Goal: Transaction & Acquisition: Download file/media

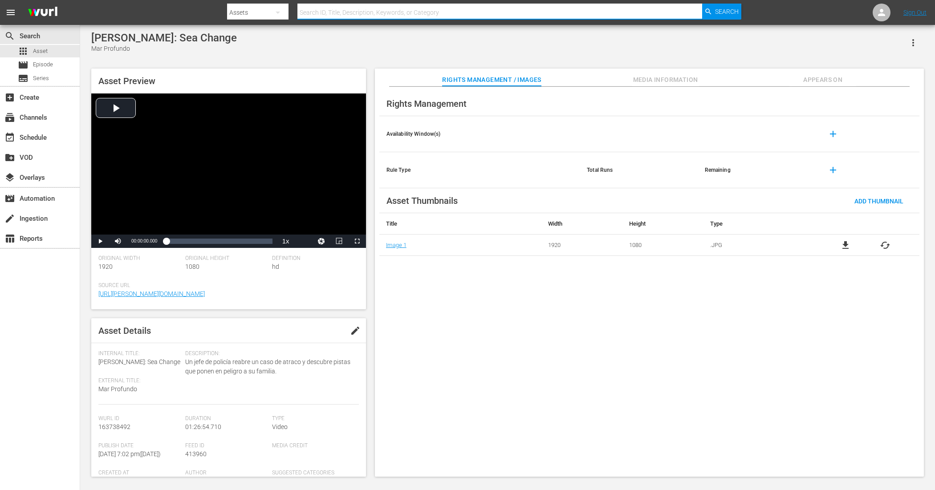
click at [339, 12] on input "text" at bounding box center [500, 12] width 405 height 21
paste input "U6000187"
type input "U6000187"
drag, startPoint x: 331, startPoint y: 10, endPoint x: 261, endPoint y: 16, distance: 70.6
click at [261, 16] on div "Search By Assets Search ID, Title, Description, Keywords, or Category U6000187 …" at bounding box center [484, 12] width 514 height 21
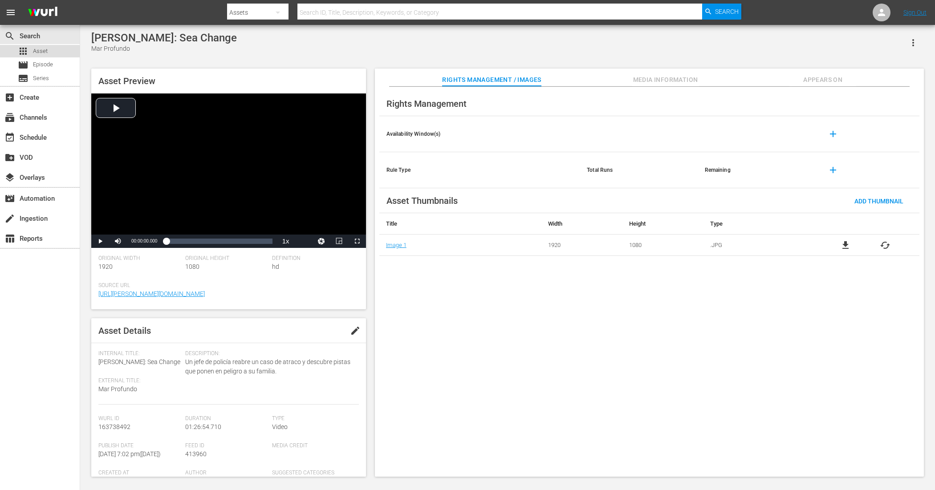
click at [38, 52] on span "Asset" at bounding box center [40, 51] width 15 height 9
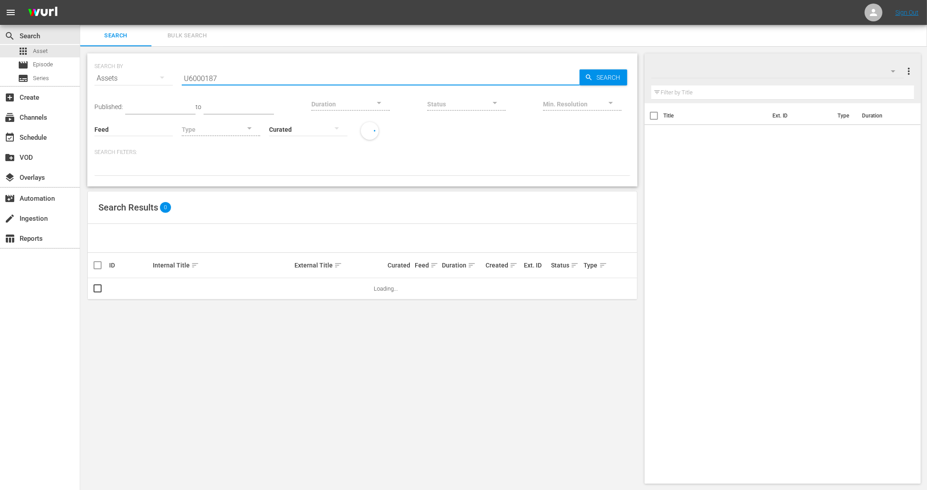
drag, startPoint x: 249, startPoint y: 83, endPoint x: 137, endPoint y: 86, distance: 112.3
click at [137, 86] on div "SEARCH BY Search By Assets Search ID, Title, Description, Keywords, or Category…" at bounding box center [362, 73] width 536 height 32
drag, startPoint x: 244, startPoint y: 75, endPoint x: 148, endPoint y: 93, distance: 97.0
click at [148, 89] on div "SEARCH BY Search By Assets Search ID, Title, Description, Keywords, or Category…" at bounding box center [362, 73] width 536 height 32
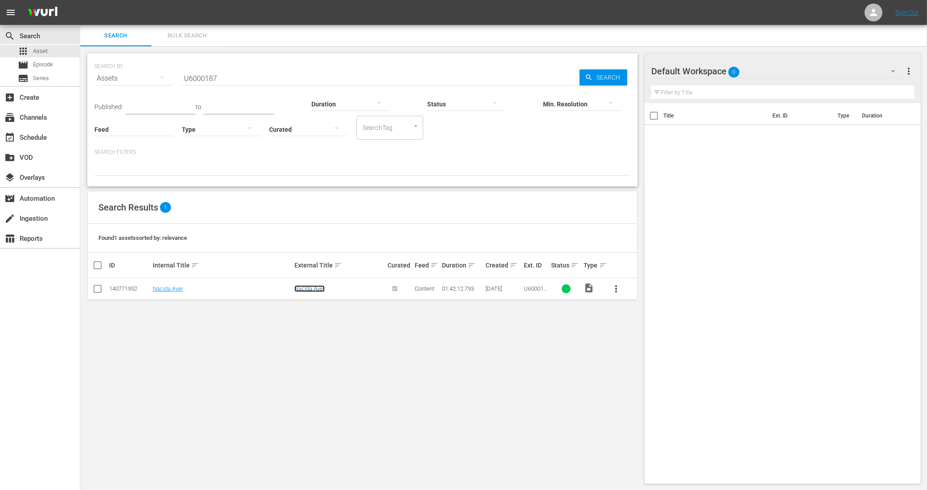
click at [306, 287] on link "Nacida Ayer" at bounding box center [309, 288] width 30 height 7
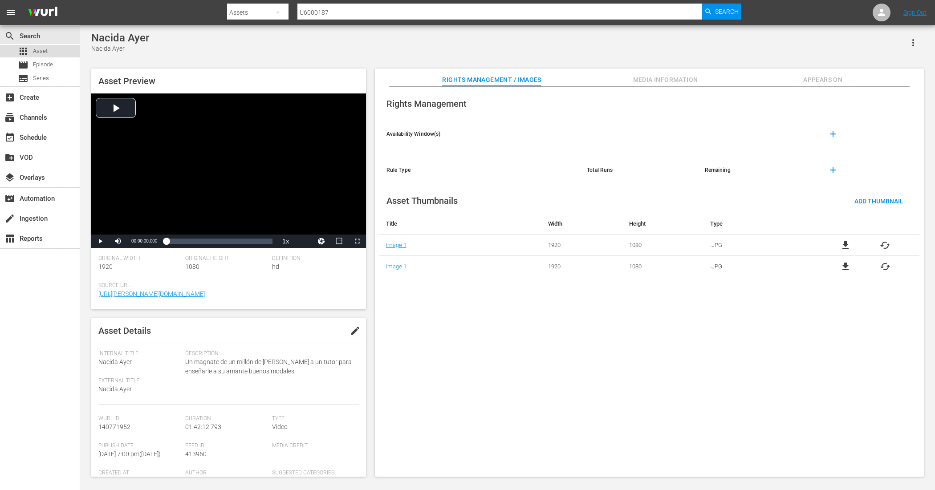
click at [67, 55] on div "apps Asset" at bounding box center [40, 51] width 80 height 12
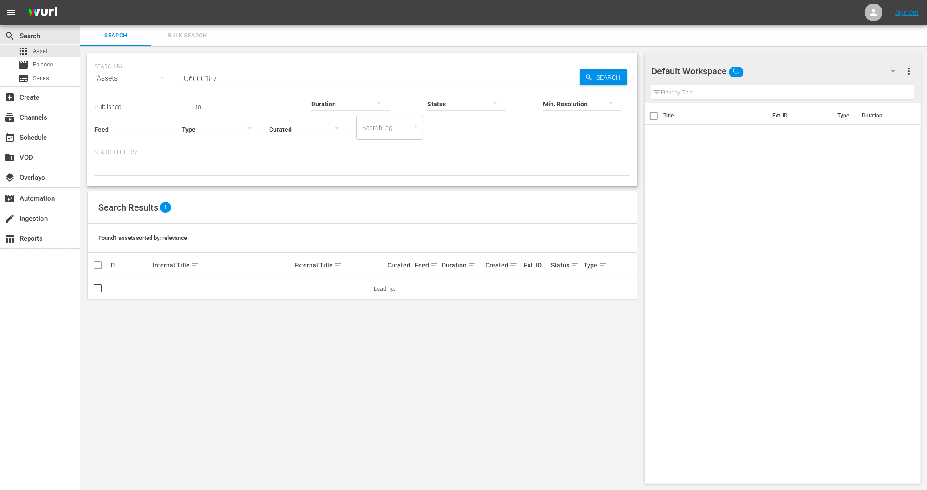
drag, startPoint x: 235, startPoint y: 77, endPoint x: 153, endPoint y: 81, distance: 82.0
click at [153, 81] on div "SEARCH BY Search By Assets Search ID, Title, Description, Keywords, or Category…" at bounding box center [362, 73] width 536 height 32
paste input "099"
type input "U6000099"
click at [315, 289] on link "Casi Divas" at bounding box center [307, 288] width 27 height 7
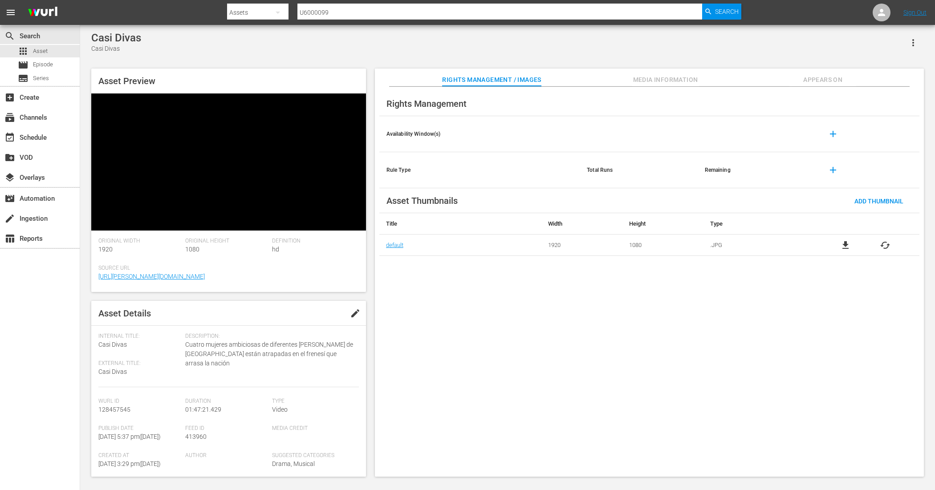
click at [845, 246] on span "file_download" at bounding box center [845, 245] width 11 height 11
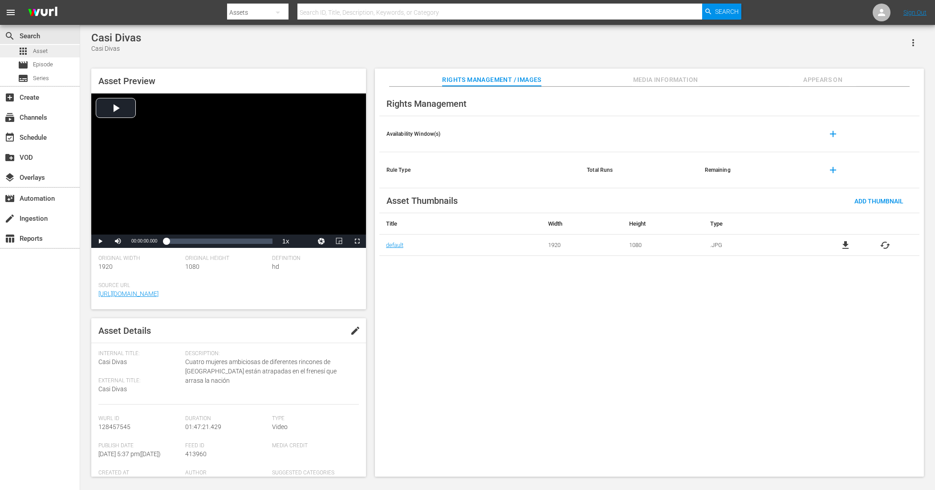
click at [54, 50] on div "apps Asset" at bounding box center [40, 51] width 80 height 12
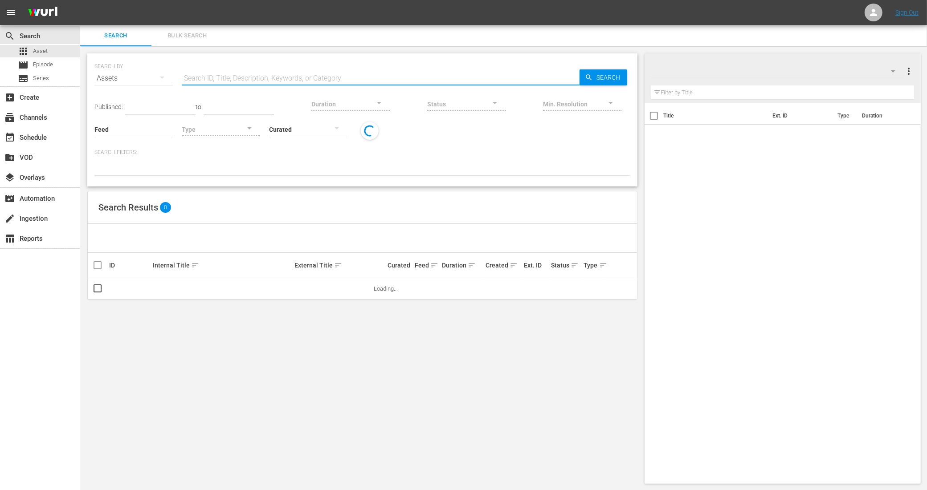
click at [242, 74] on input "text" at bounding box center [381, 78] width 398 height 21
paste input "U7000186"
type input "U7000186"
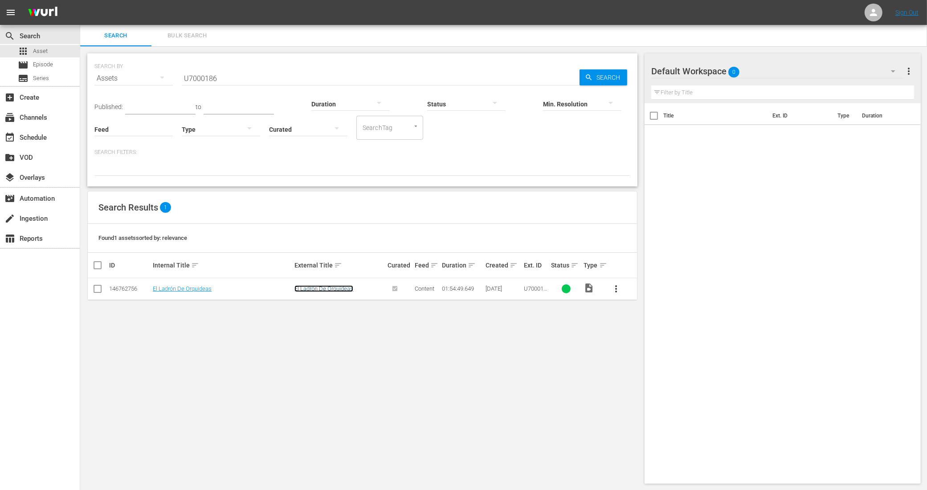
click at [303, 289] on link "El Ladrón De Orquideas" at bounding box center [323, 288] width 59 height 7
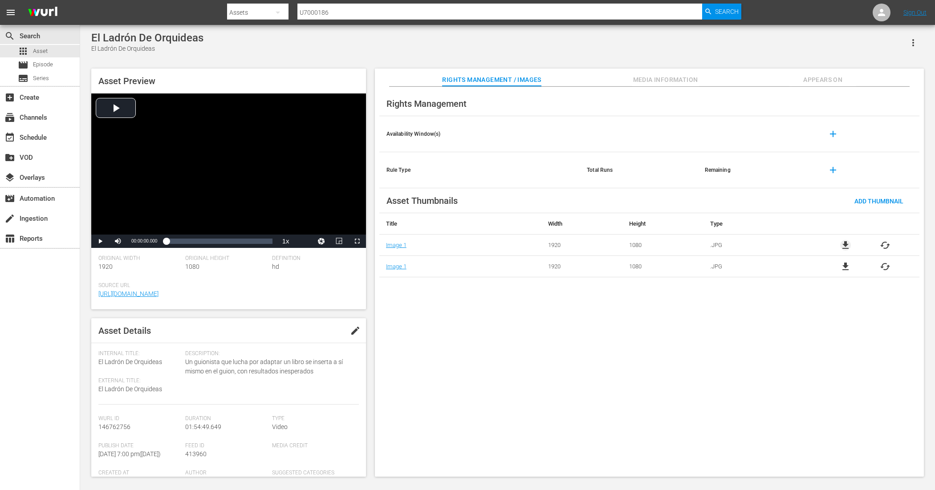
click at [843, 243] on span "file_download" at bounding box center [845, 245] width 11 height 11
click at [41, 50] on span "Asset" at bounding box center [40, 51] width 15 height 9
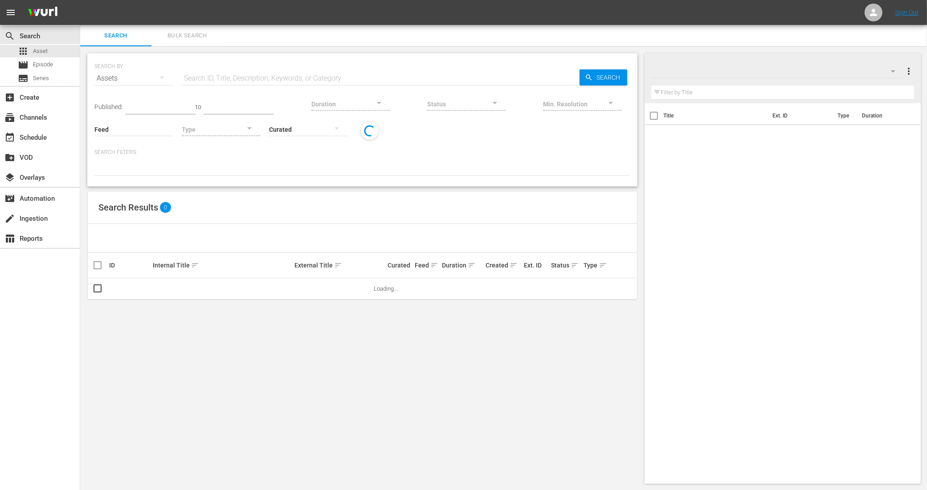
click at [274, 74] on input "text" at bounding box center [381, 78] width 398 height 21
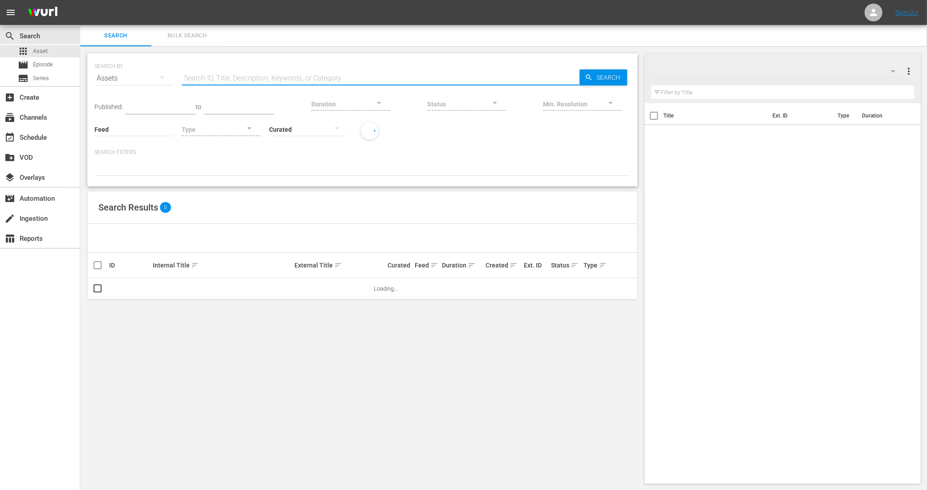
paste input "U6000010"
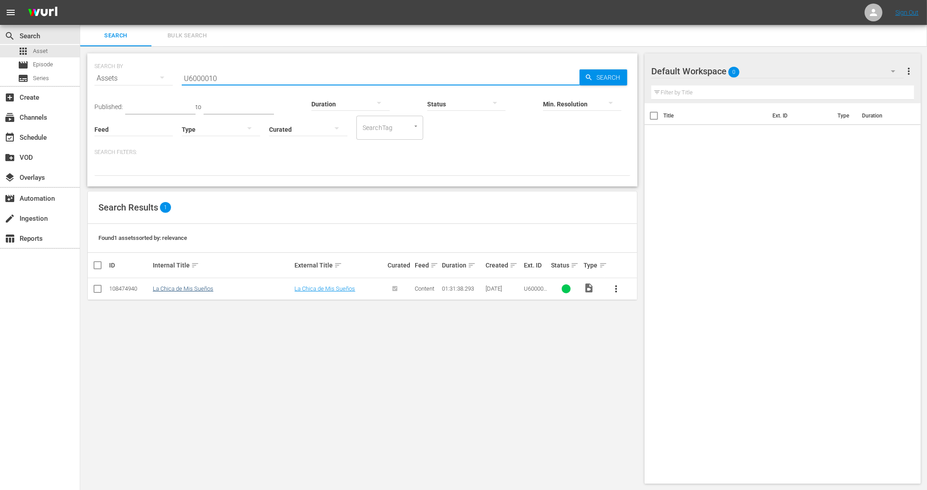
type input "U6000010"
click at [176, 290] on link "La Chica de Mis Sueños" at bounding box center [183, 288] width 61 height 7
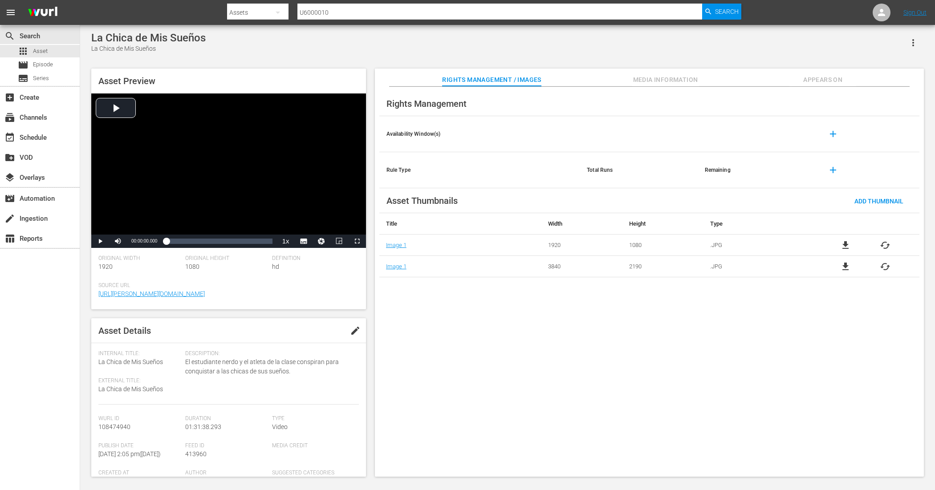
click at [846, 248] on span "file_download" at bounding box center [845, 245] width 11 height 11
